Goal: Task Accomplishment & Management: Use online tool/utility

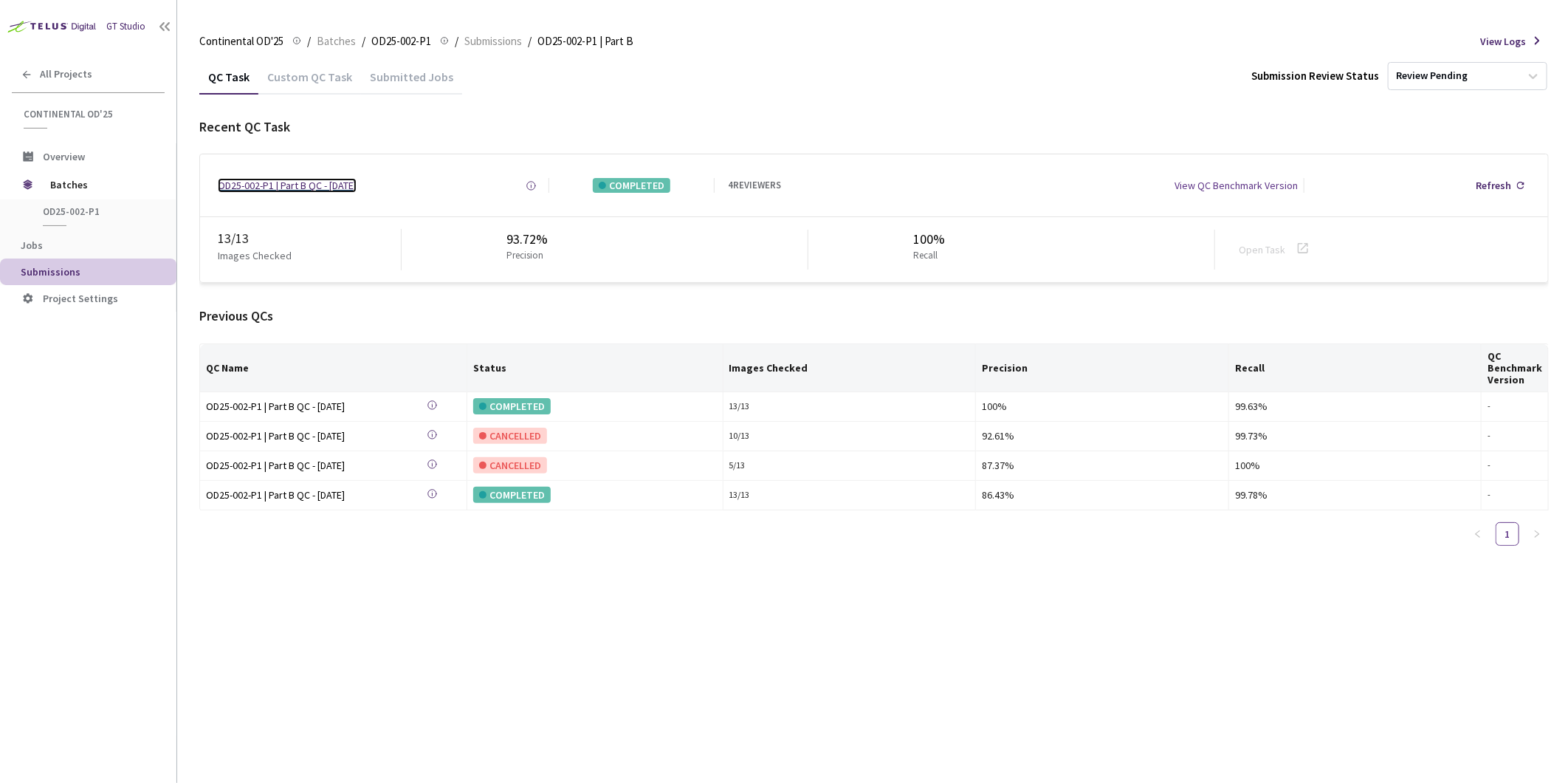
click at [286, 182] on div "OD25-002-P1 | Part B QC - [DATE]" at bounding box center [288, 185] width 139 height 15
click at [303, 84] on div "Custom QC Task" at bounding box center [310, 82] width 103 height 26
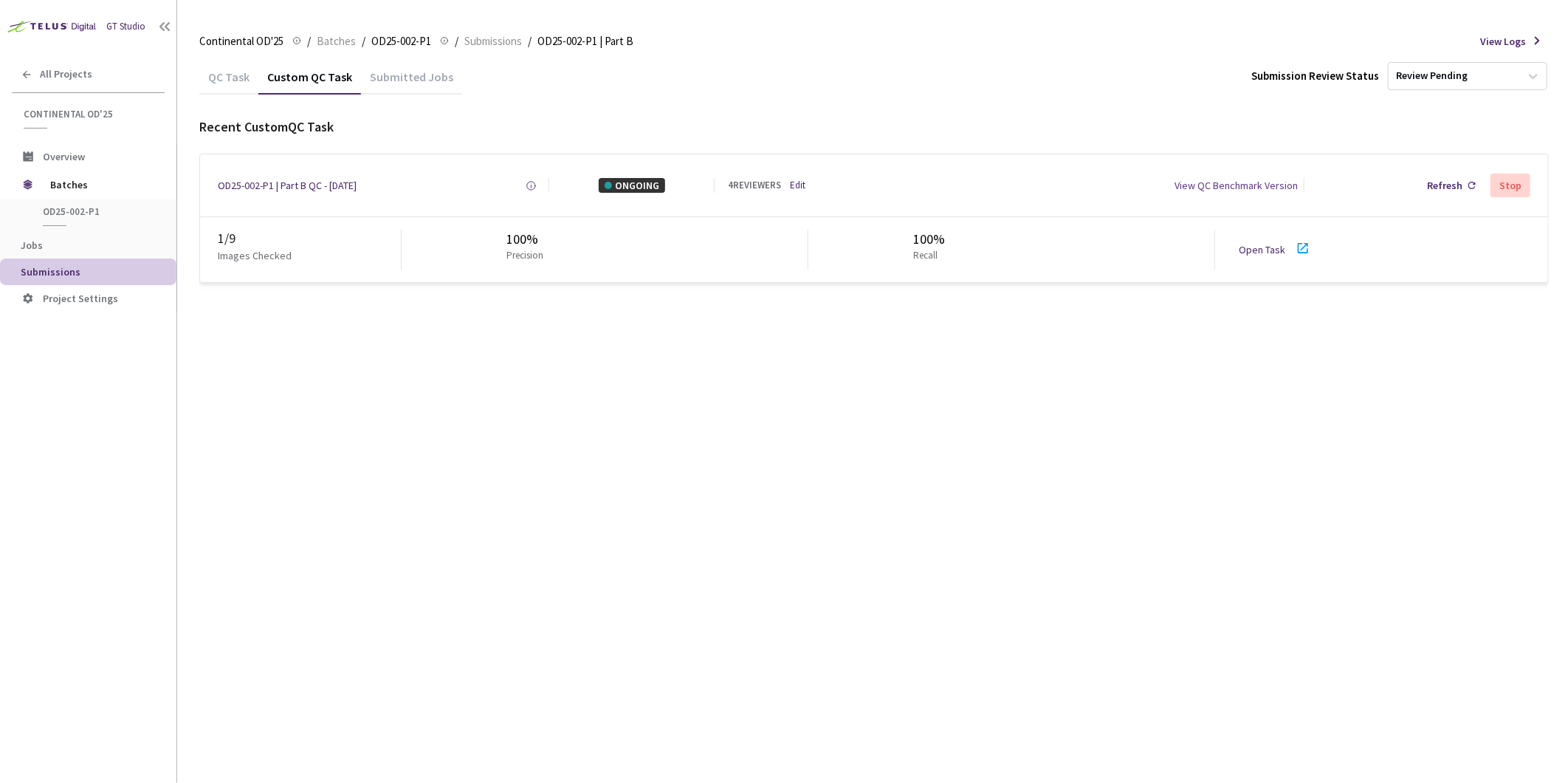
click at [233, 84] on div "QC Task" at bounding box center [229, 82] width 59 height 26
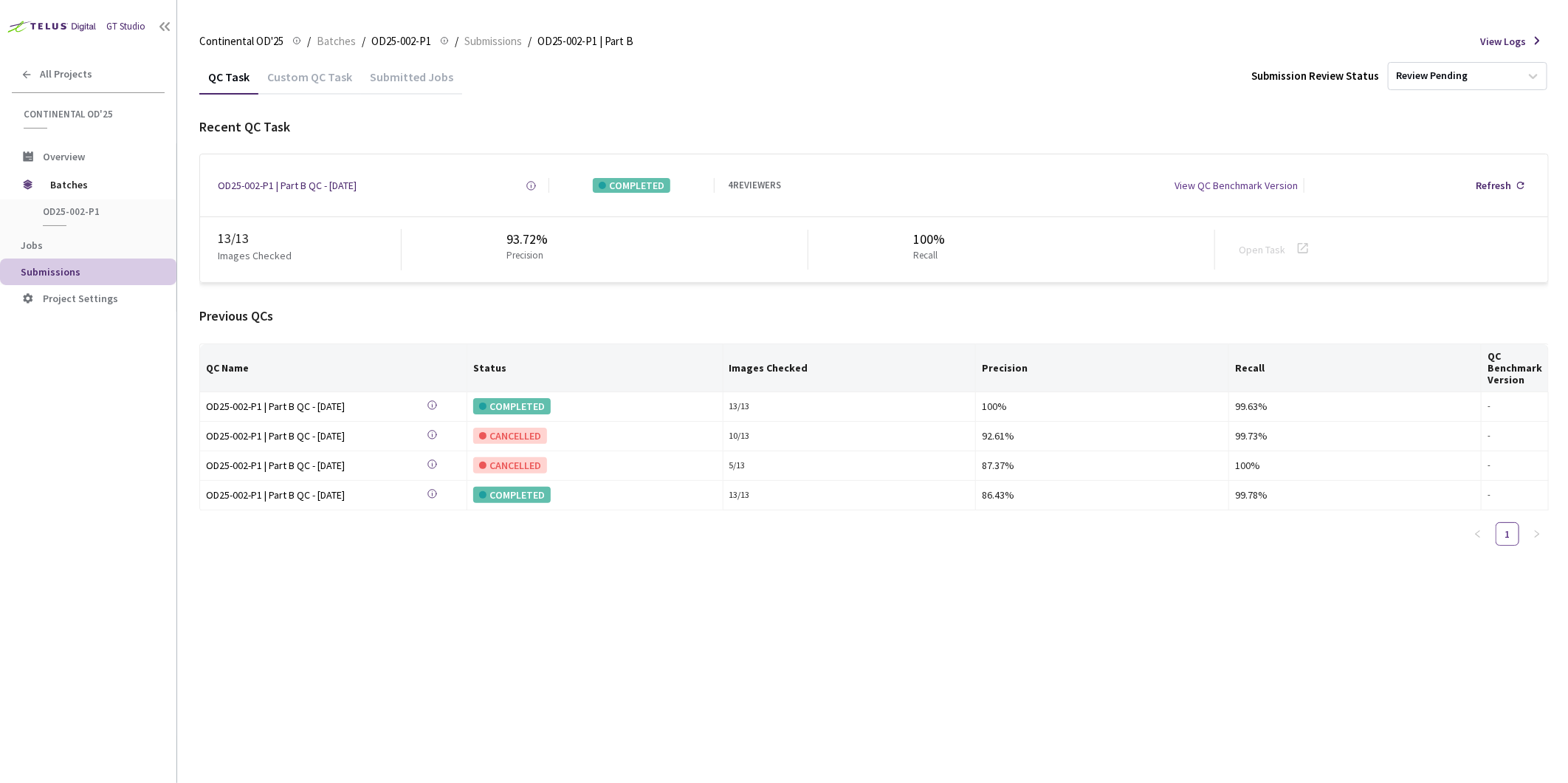
click at [302, 77] on div "Custom QC Task" at bounding box center [310, 82] width 103 height 26
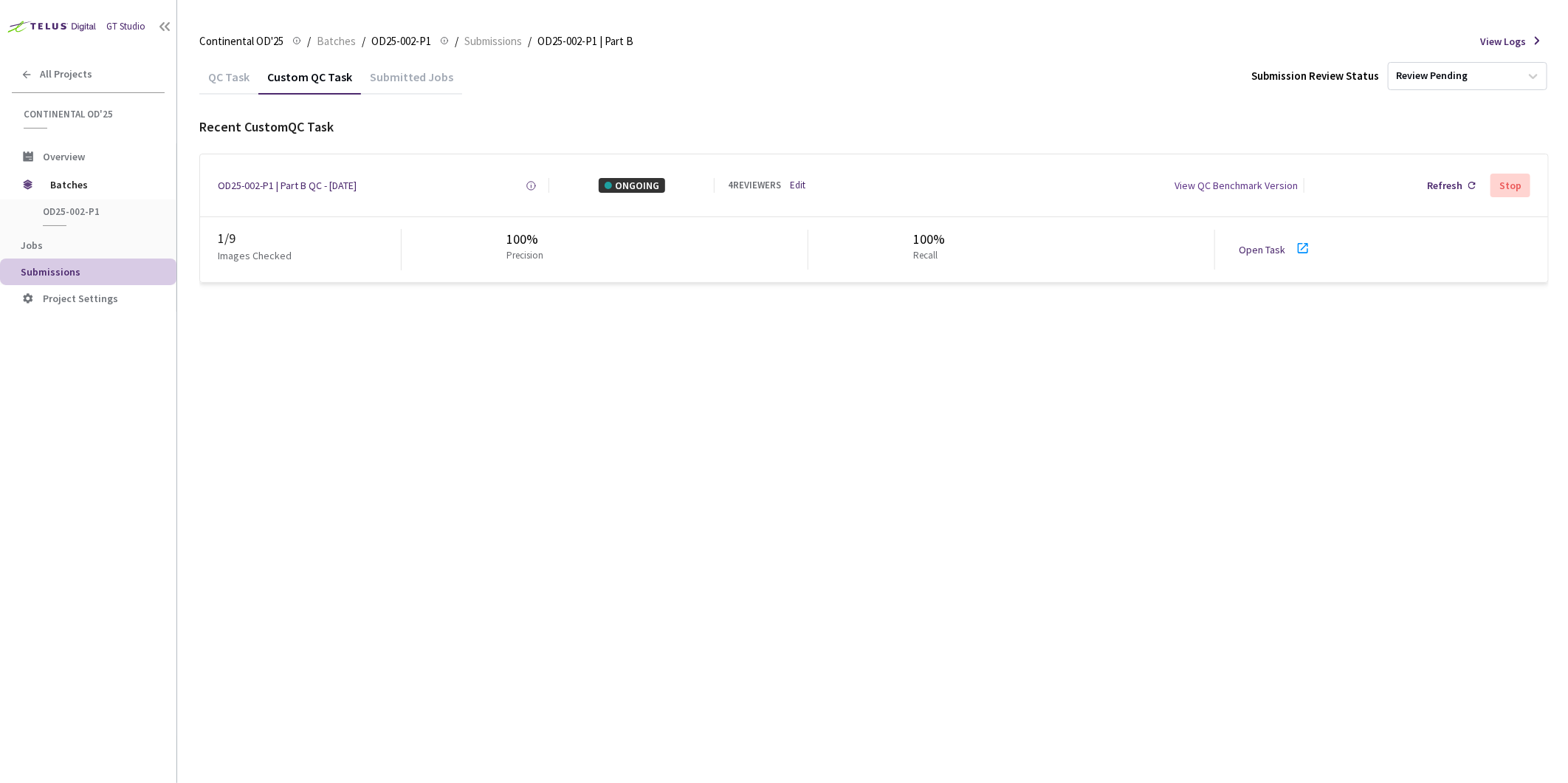
click at [238, 81] on div "QC Task" at bounding box center [229, 82] width 59 height 26
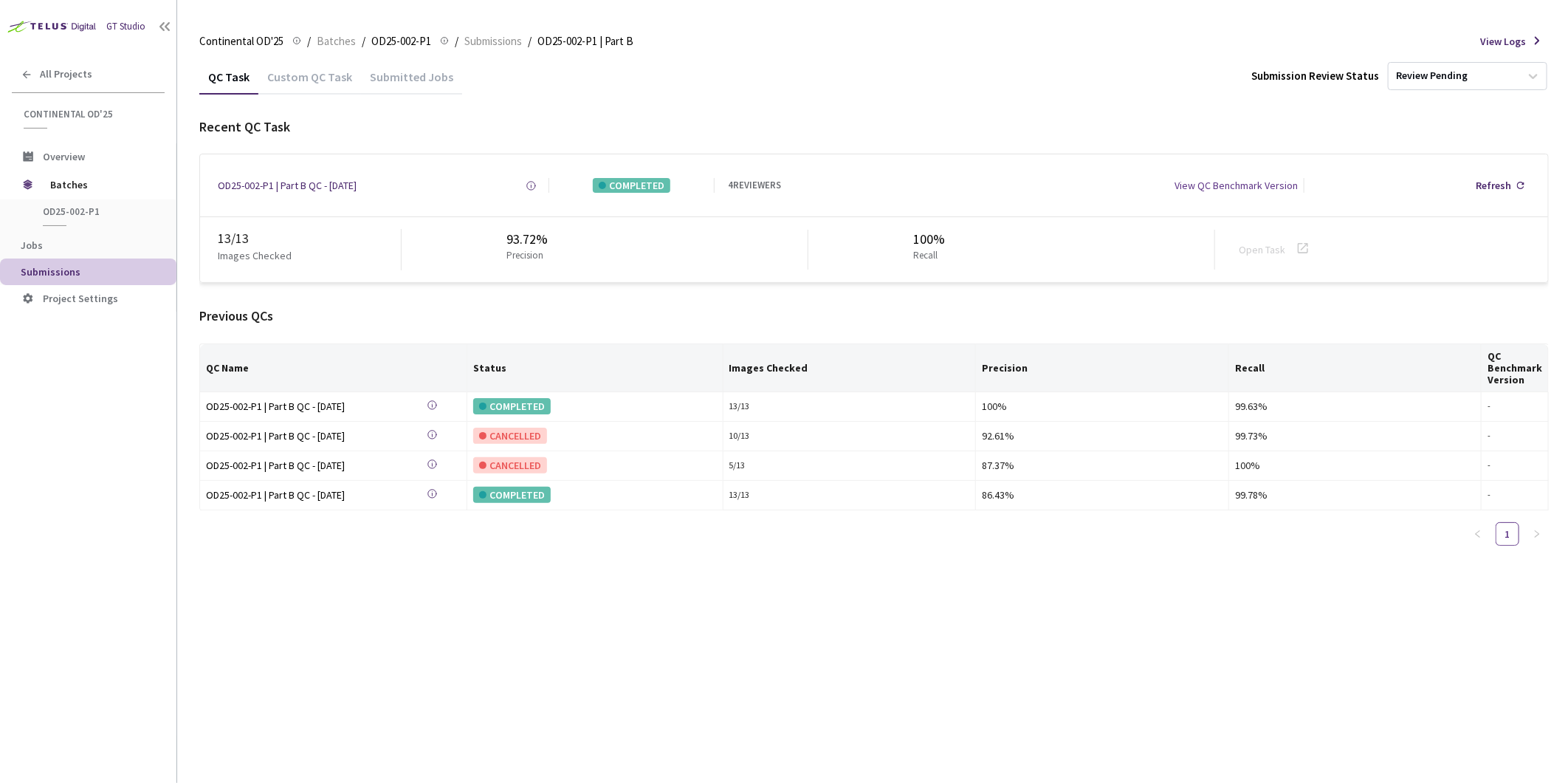
click at [288, 89] on div "Custom QC Task" at bounding box center [310, 82] width 103 height 26
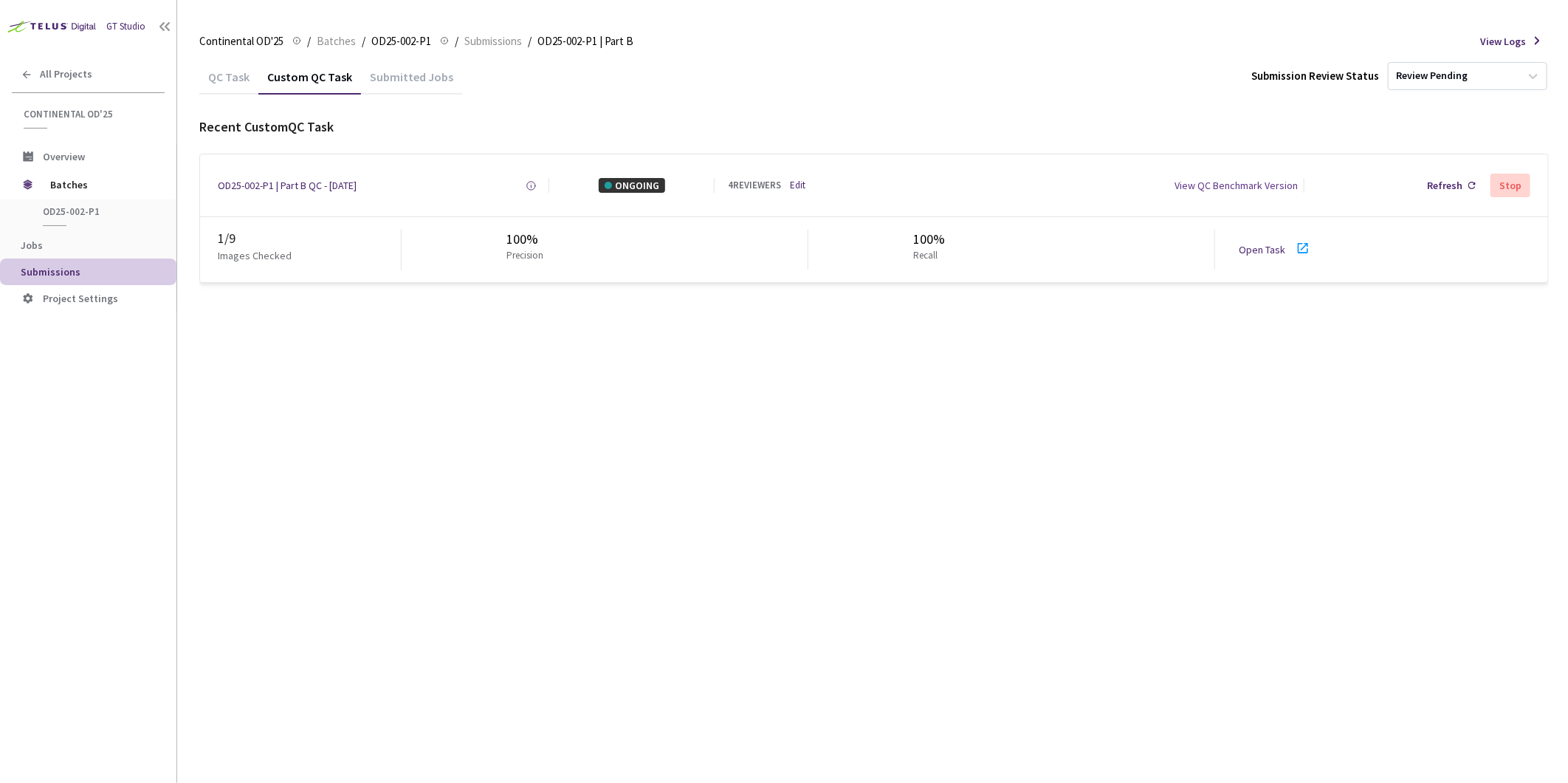
click at [1264, 248] on link "Open Task" at bounding box center [1262, 249] width 47 height 13
